Goal: Task Accomplishment & Management: Manage account settings

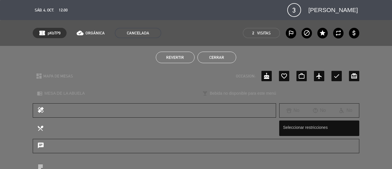
scroll to position [8, 0]
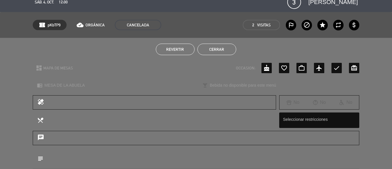
click at [212, 50] on button "Cerrar" at bounding box center [217, 49] width 39 height 11
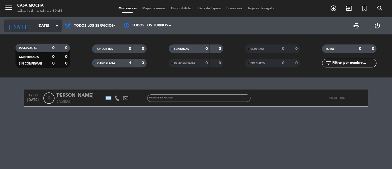
click at [50, 28] on input "[DATE]" at bounding box center [59, 26] width 49 height 10
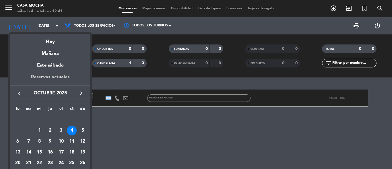
click at [48, 78] on div "Reservas actuales" at bounding box center [50, 80] width 80 height 12
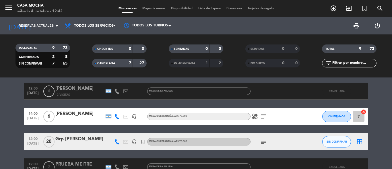
scroll to position [0, 0]
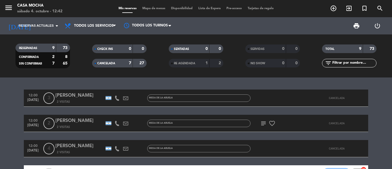
click at [266, 123] on icon "subject" at bounding box center [263, 123] width 7 height 7
click at [262, 123] on icon "subject" at bounding box center [263, 123] width 7 height 7
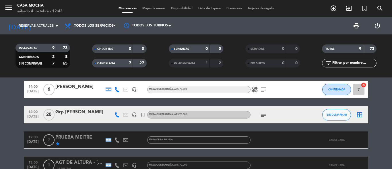
scroll to position [86, 0]
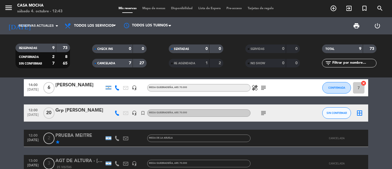
click at [262, 113] on icon "subject" at bounding box center [263, 113] width 7 height 7
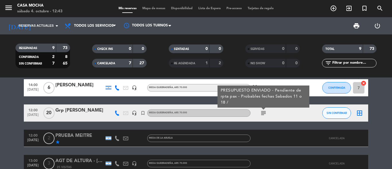
click at [262, 113] on icon "subject" at bounding box center [263, 113] width 7 height 7
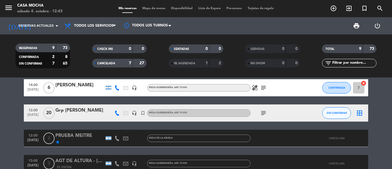
click at [252, 88] on icon "healing" at bounding box center [255, 87] width 7 height 7
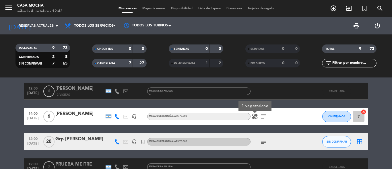
click at [262, 115] on icon "subject" at bounding box center [263, 116] width 7 height 7
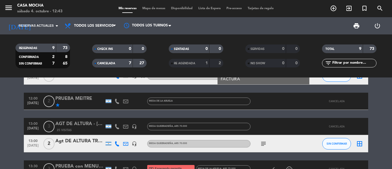
scroll to position [144, 0]
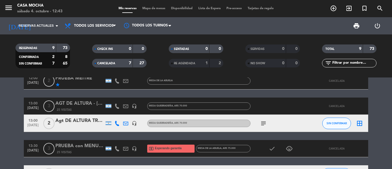
click at [265, 121] on icon "subject" at bounding box center [263, 123] width 7 height 7
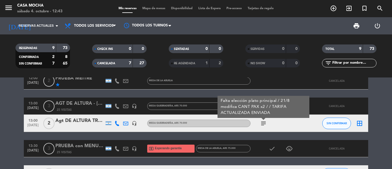
click at [262, 122] on icon "subject" at bounding box center [263, 123] width 7 height 7
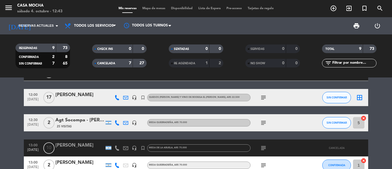
scroll to position [201, 0]
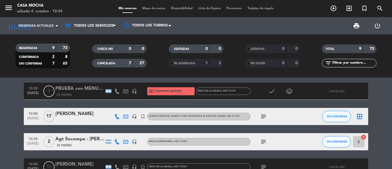
click at [262, 114] on icon "subject" at bounding box center [263, 116] width 7 height 7
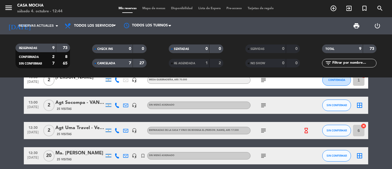
scroll to position [329, 0]
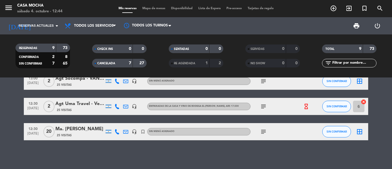
click at [264, 133] on icon "subject" at bounding box center [263, 131] width 7 height 7
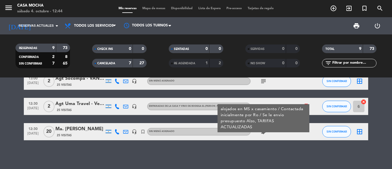
click at [264, 131] on icon "subject" at bounding box center [263, 131] width 7 height 7
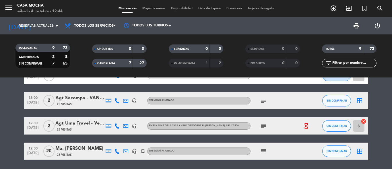
scroll to position [301, 0]
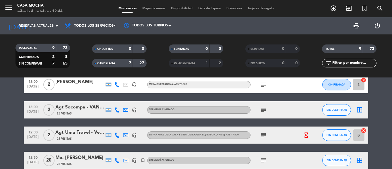
click at [306, 136] on icon "hourglass_empty" at bounding box center [306, 135] width 6 height 6
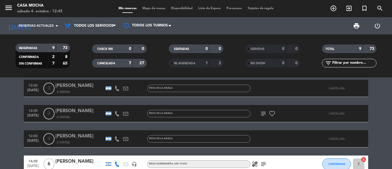
scroll to position [0, 0]
